Goal: Information Seeking & Learning: Learn about a topic

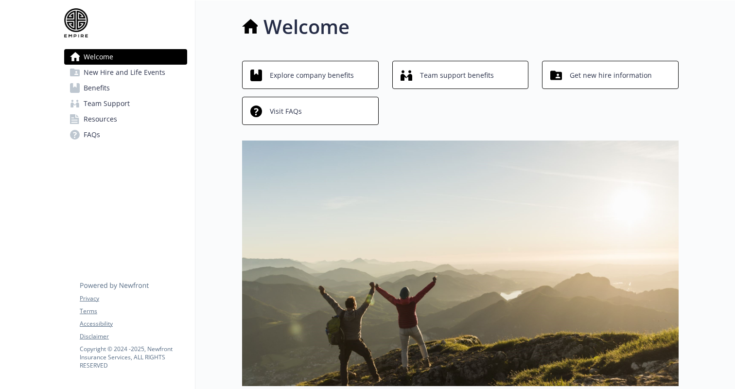
click at [126, 94] on link "Benefits" at bounding box center [125, 88] width 123 height 16
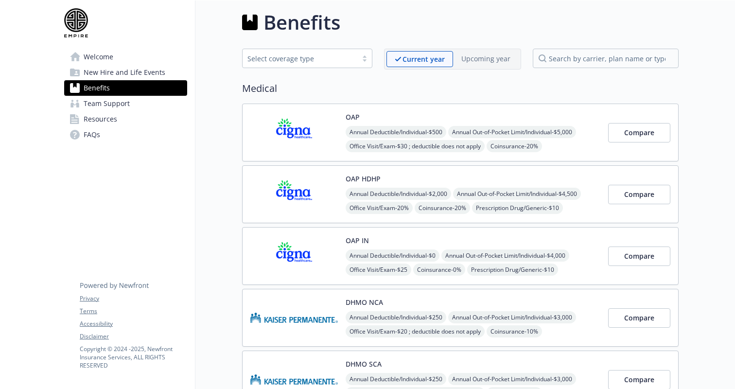
scroll to position [4, 0]
click at [119, 70] on span "New Hire and Life Events" at bounding box center [125, 73] width 82 height 16
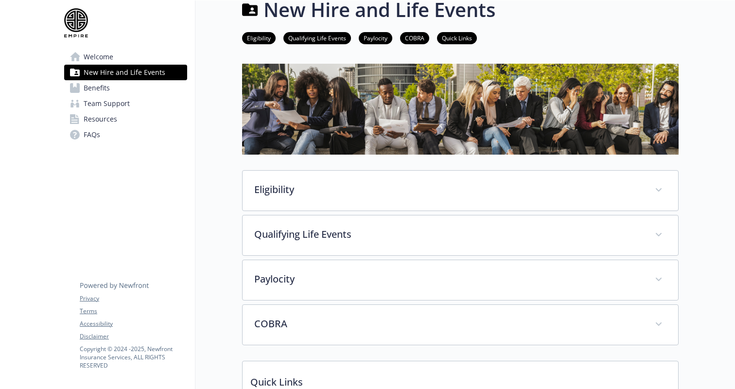
scroll to position [22, 0]
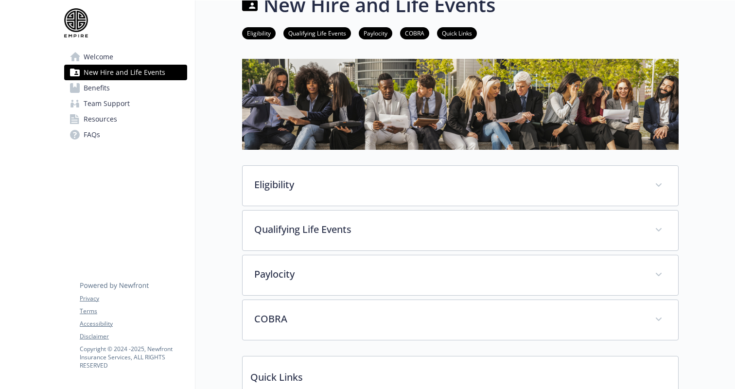
click at [158, 55] on link "Welcome" at bounding box center [125, 57] width 123 height 16
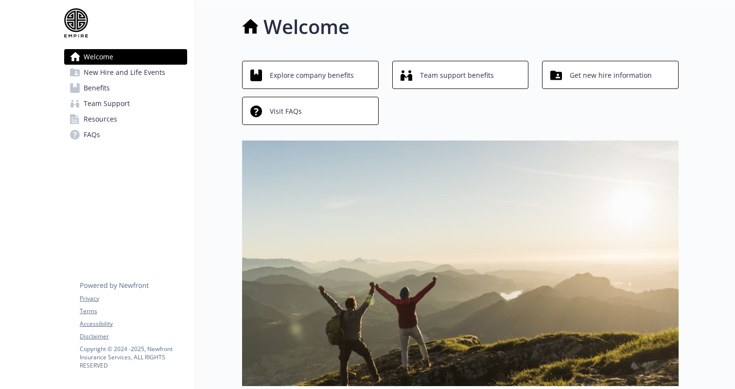
click at [294, 71] on span "Explore company benefits" at bounding box center [312, 75] width 84 height 18
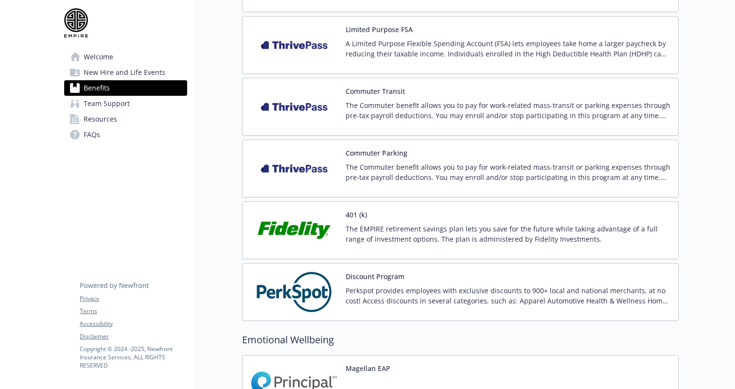
scroll to position [1397, 0]
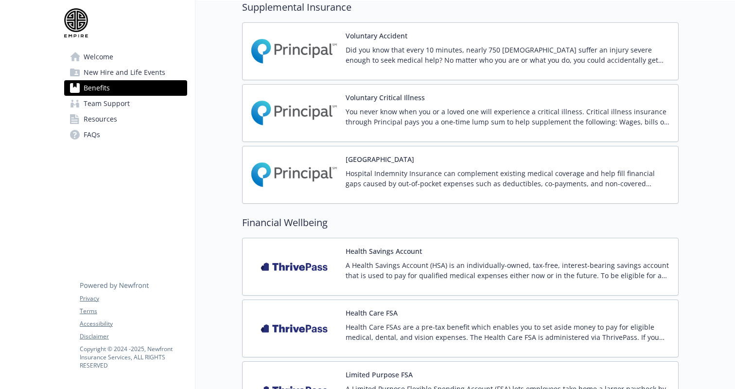
click at [428, 114] on p "You never know when you or a loved one will experience a critical illness. Crit…" at bounding box center [508, 117] width 325 height 20
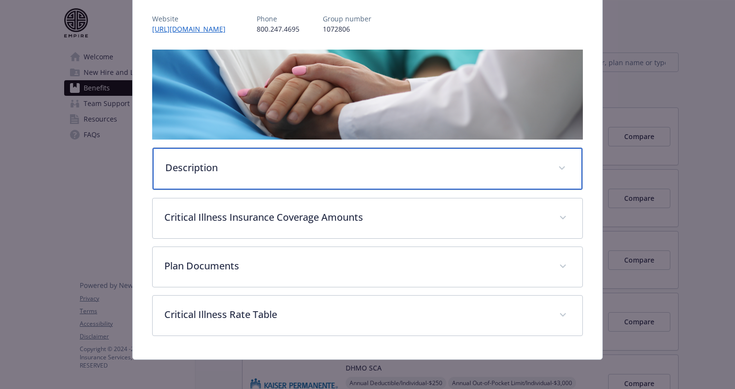
click at [348, 183] on div "Description" at bounding box center [368, 169] width 430 height 42
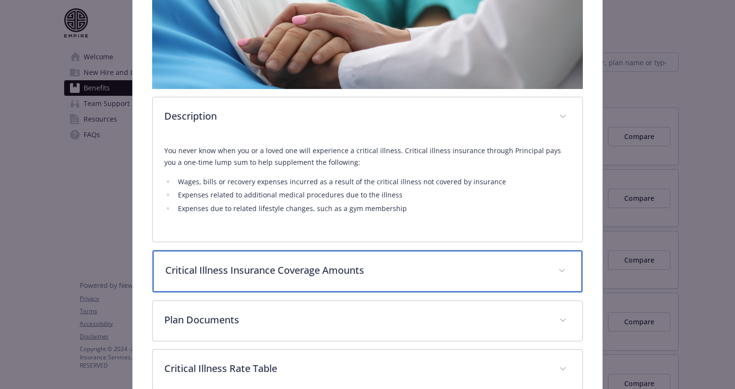
click at [324, 281] on div "Critical Illness Insurance Coverage Amounts" at bounding box center [368, 271] width 430 height 42
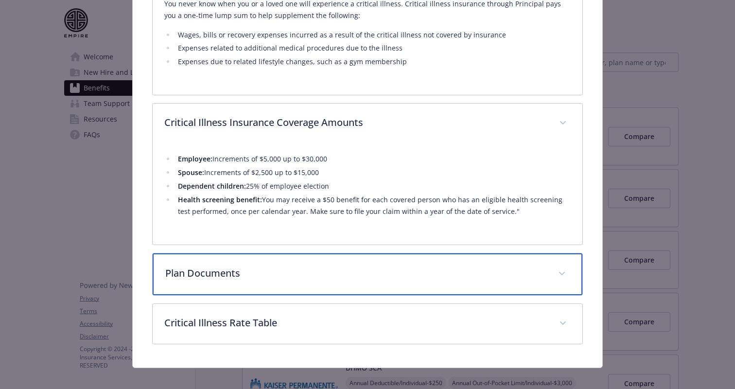
click at [316, 279] on p "Plan Documents" at bounding box center [355, 273] width 381 height 15
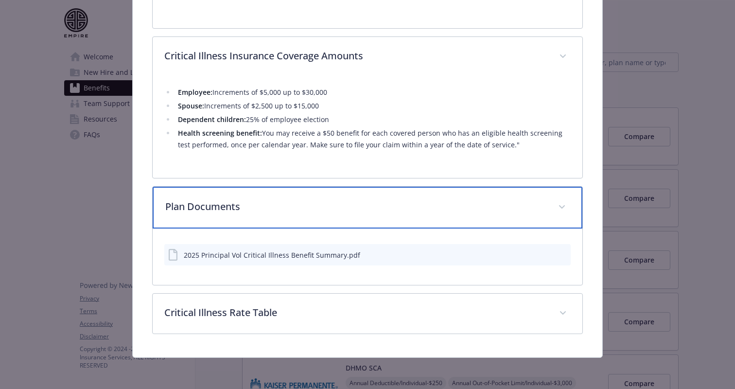
scroll to position [378, 0]
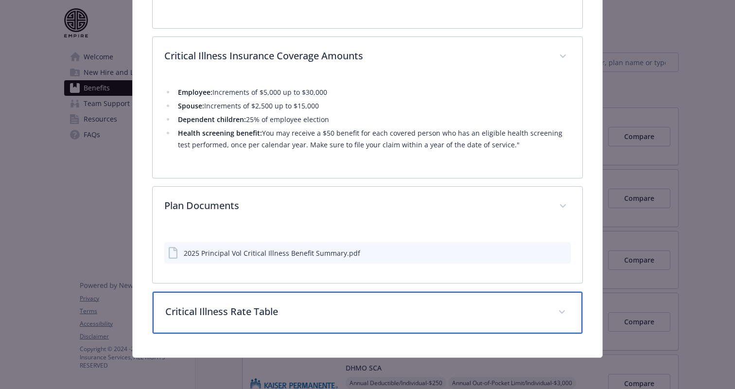
click at [422, 306] on p "Critical Illness Rate Table" at bounding box center [355, 311] width 381 height 15
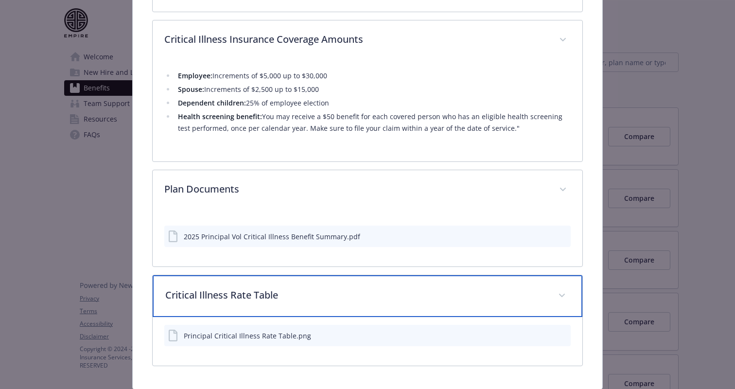
scroll to position [399, 0]
